Goal: Information Seeking & Learning: Learn about a topic

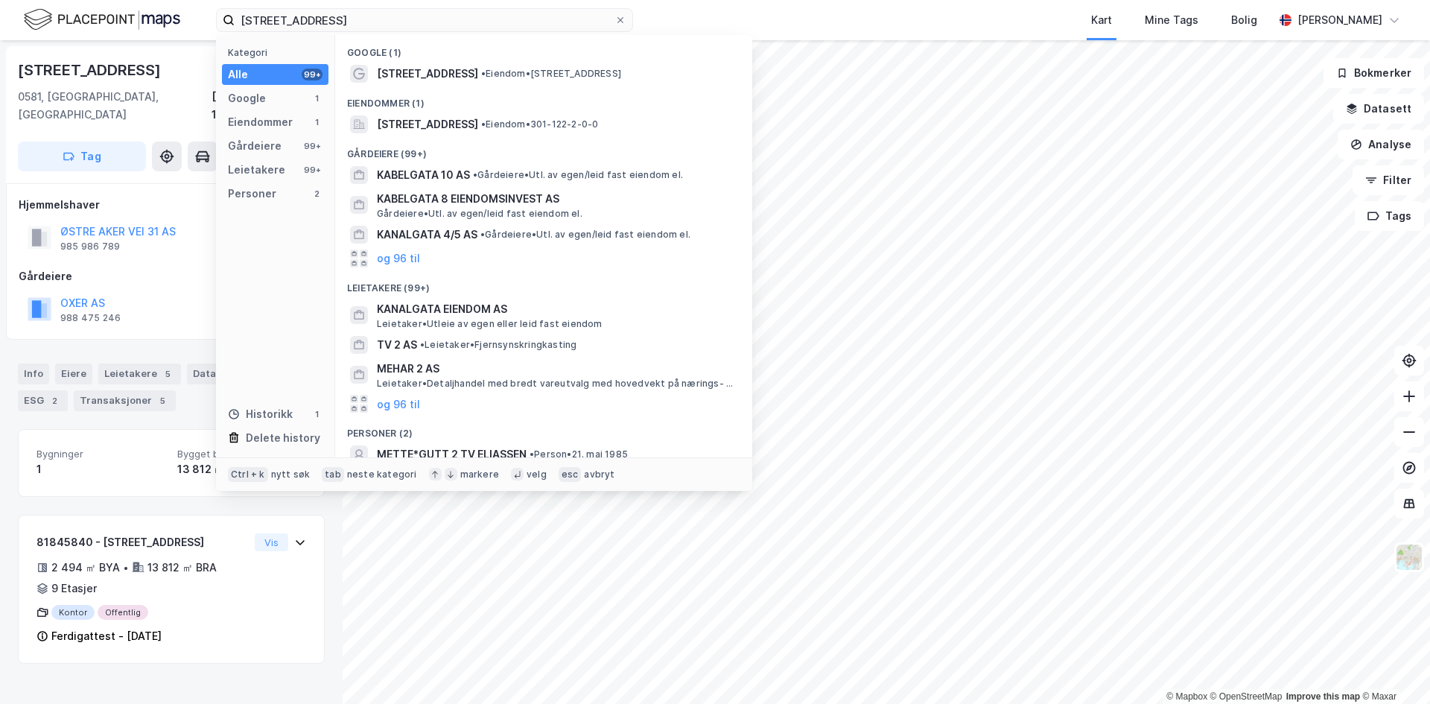
click at [344, 16] on input "[STREET_ADDRESS]" at bounding box center [425, 20] width 380 height 22
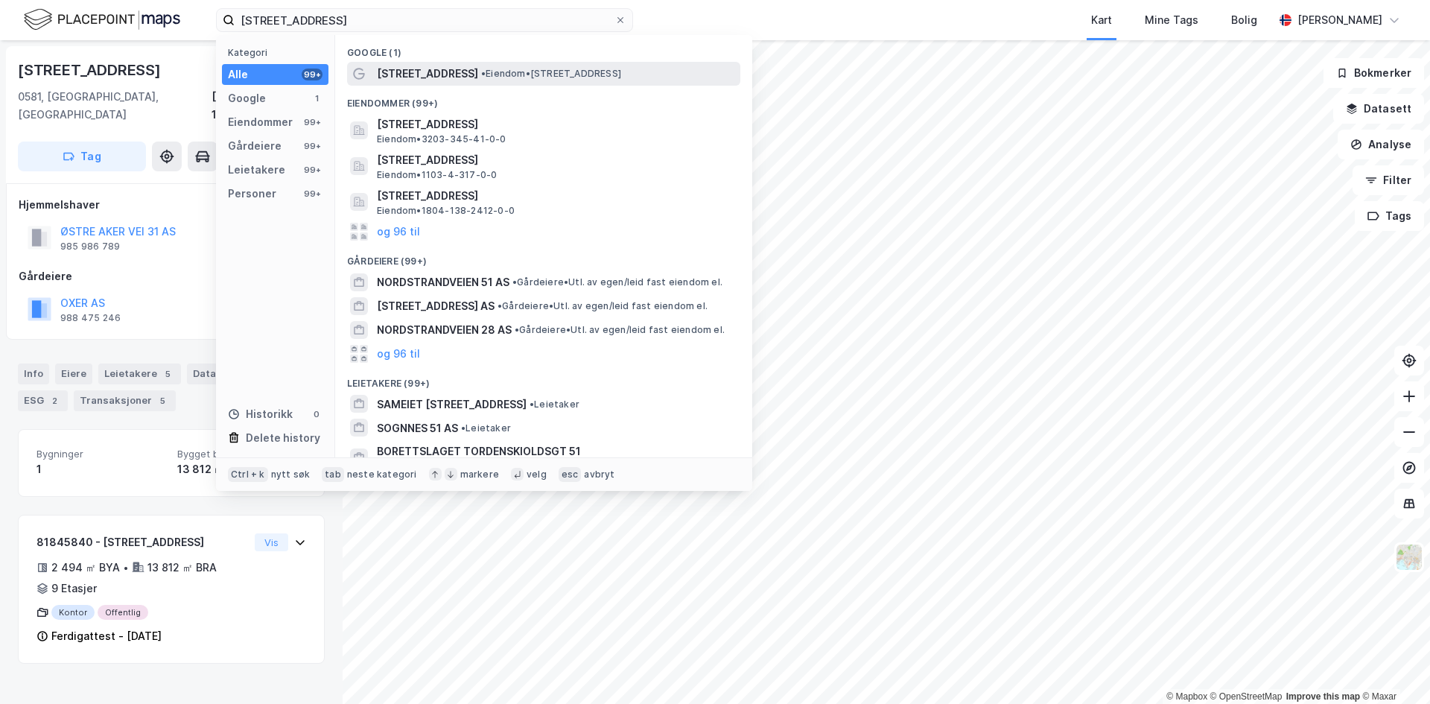
type input "[STREET_ADDRESS]"
click at [509, 77] on span "• Eiendom • [STREET_ADDRESS]" at bounding box center [551, 74] width 140 height 12
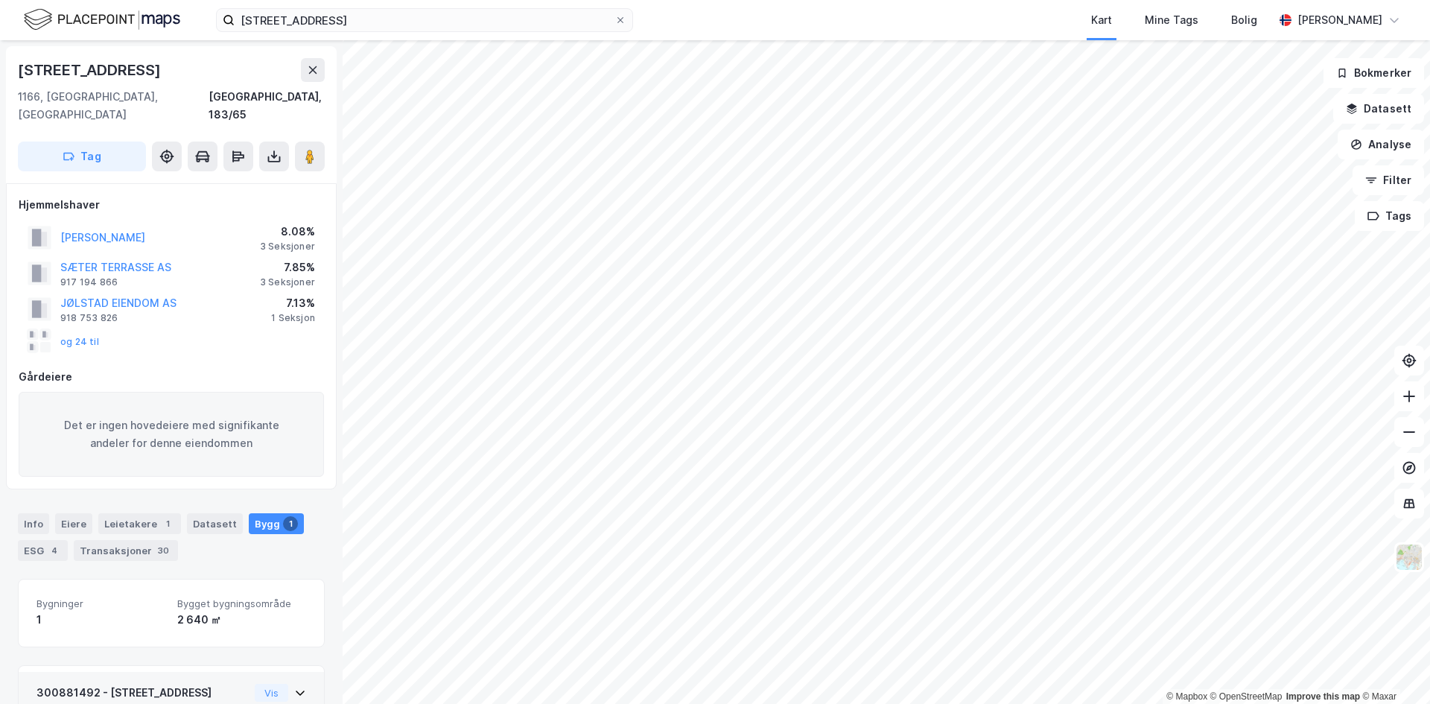
scroll to position [127, 0]
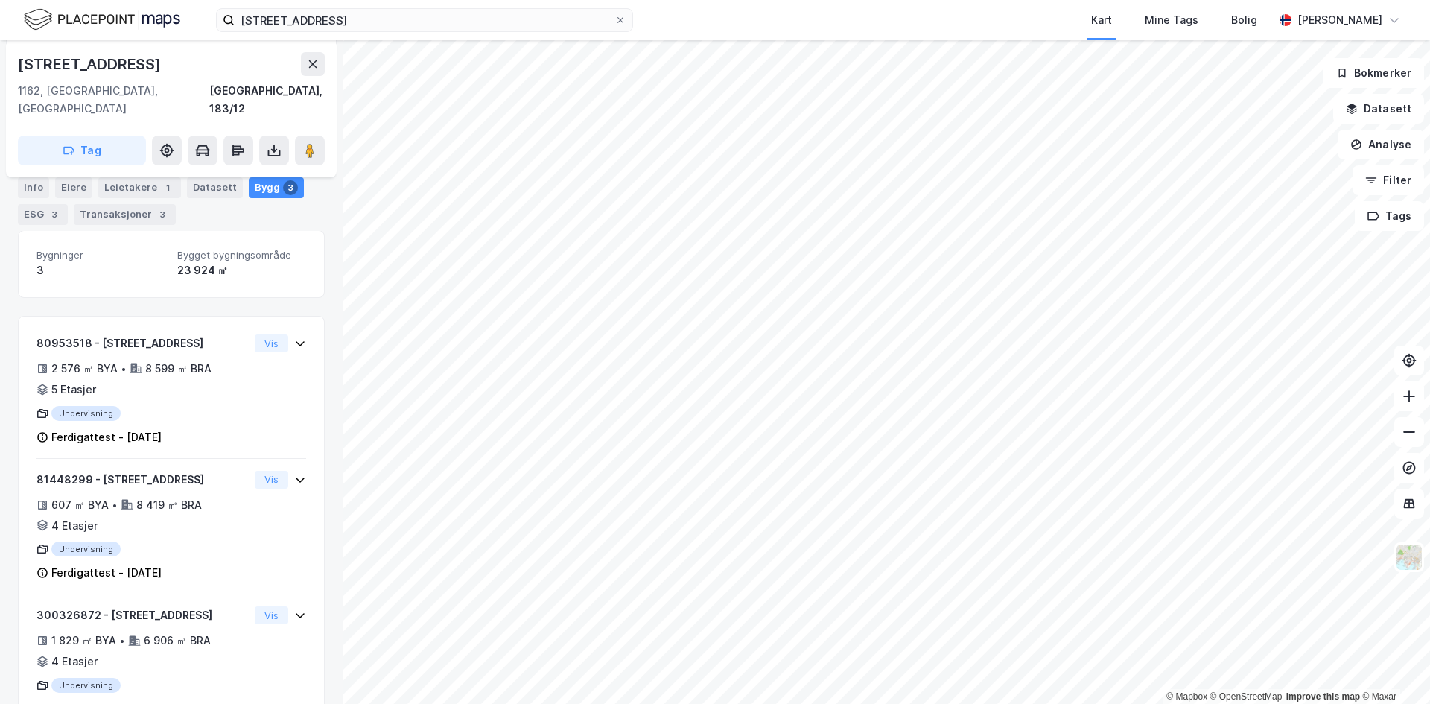
scroll to position [200, 0]
